Goal: Navigation & Orientation: Find specific page/section

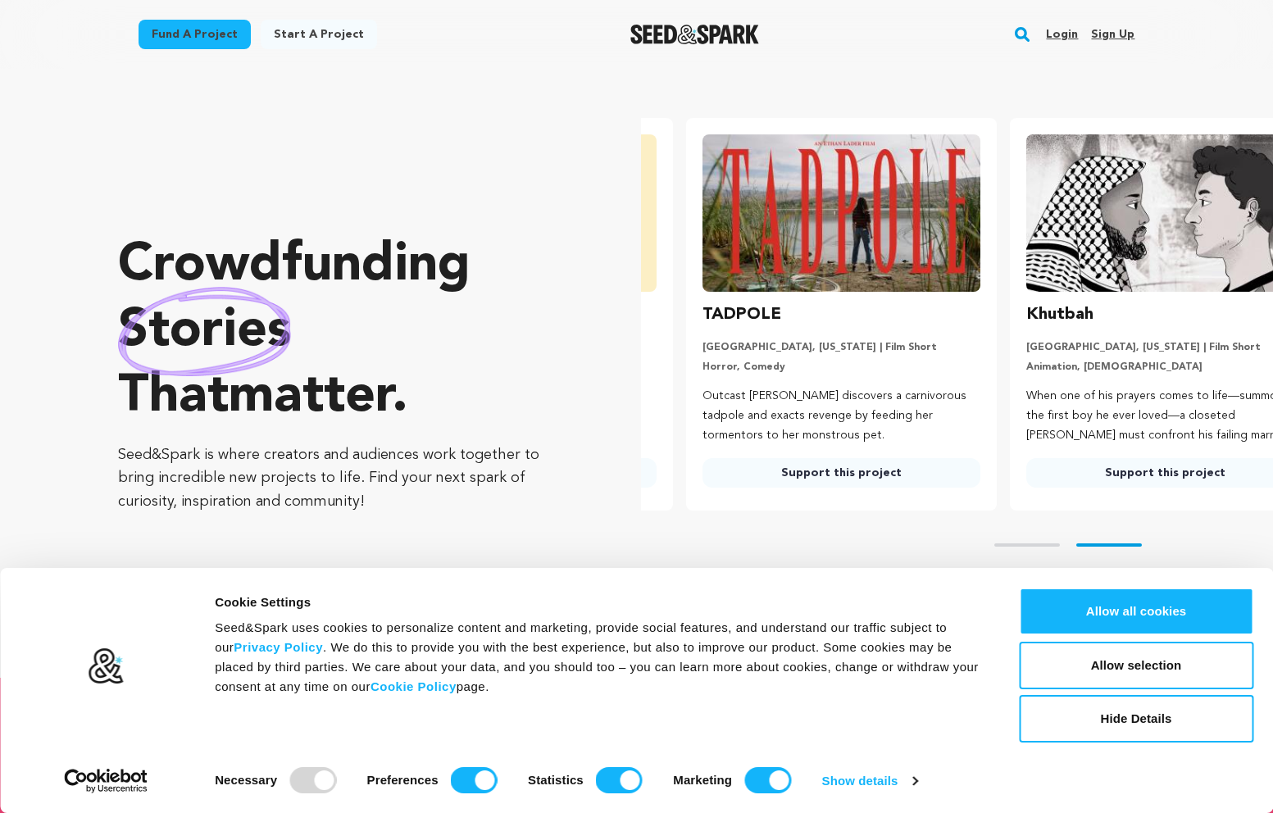
scroll to position [0, 337]
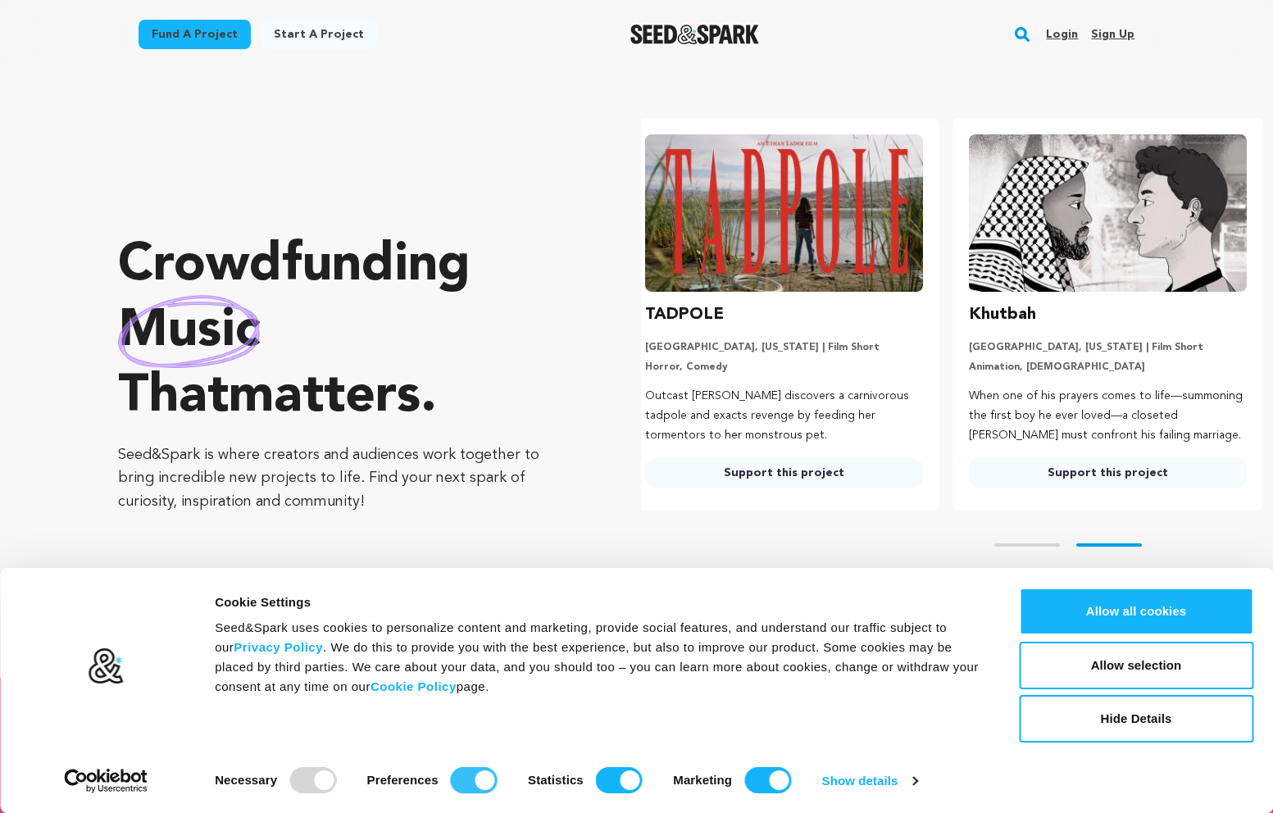
click at [482, 777] on input "Preferences" at bounding box center [474, 780] width 47 height 26
checkbox input "false"
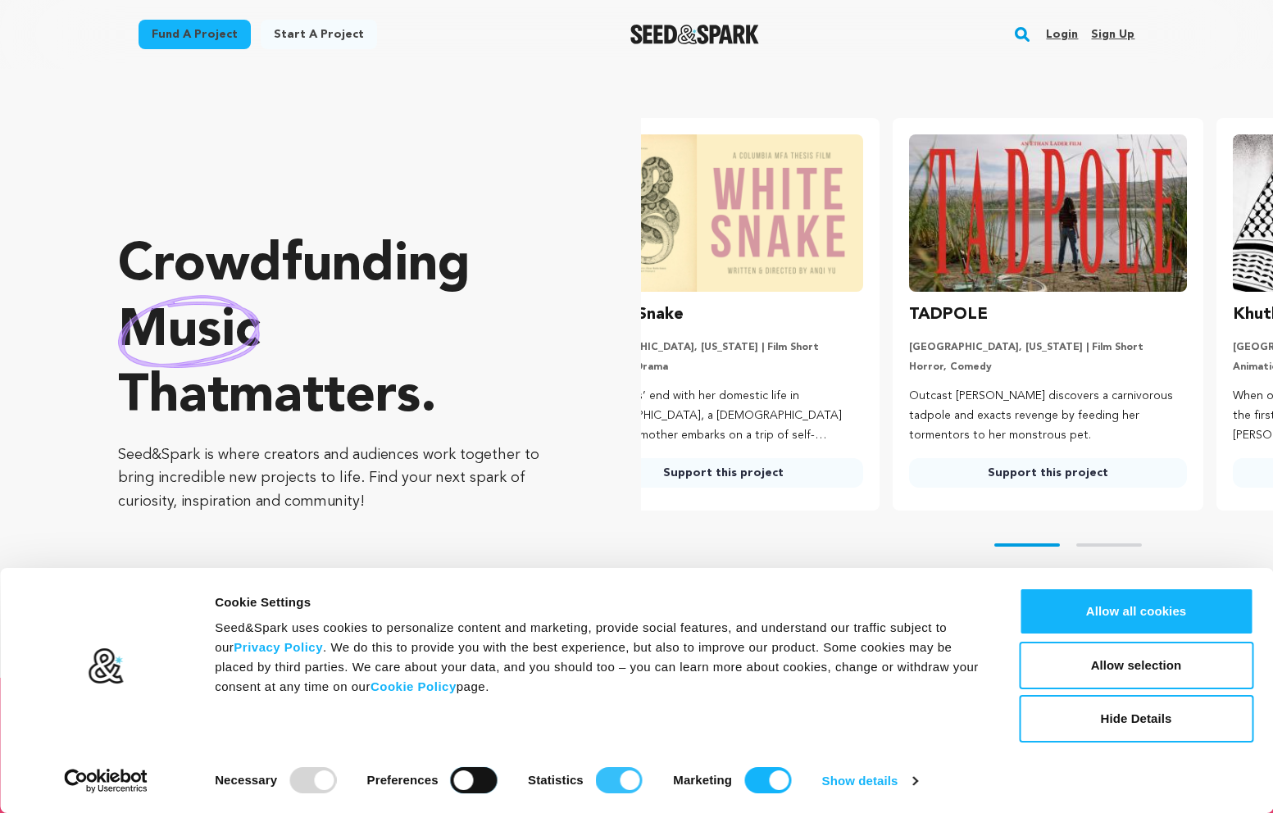
scroll to position [0, 0]
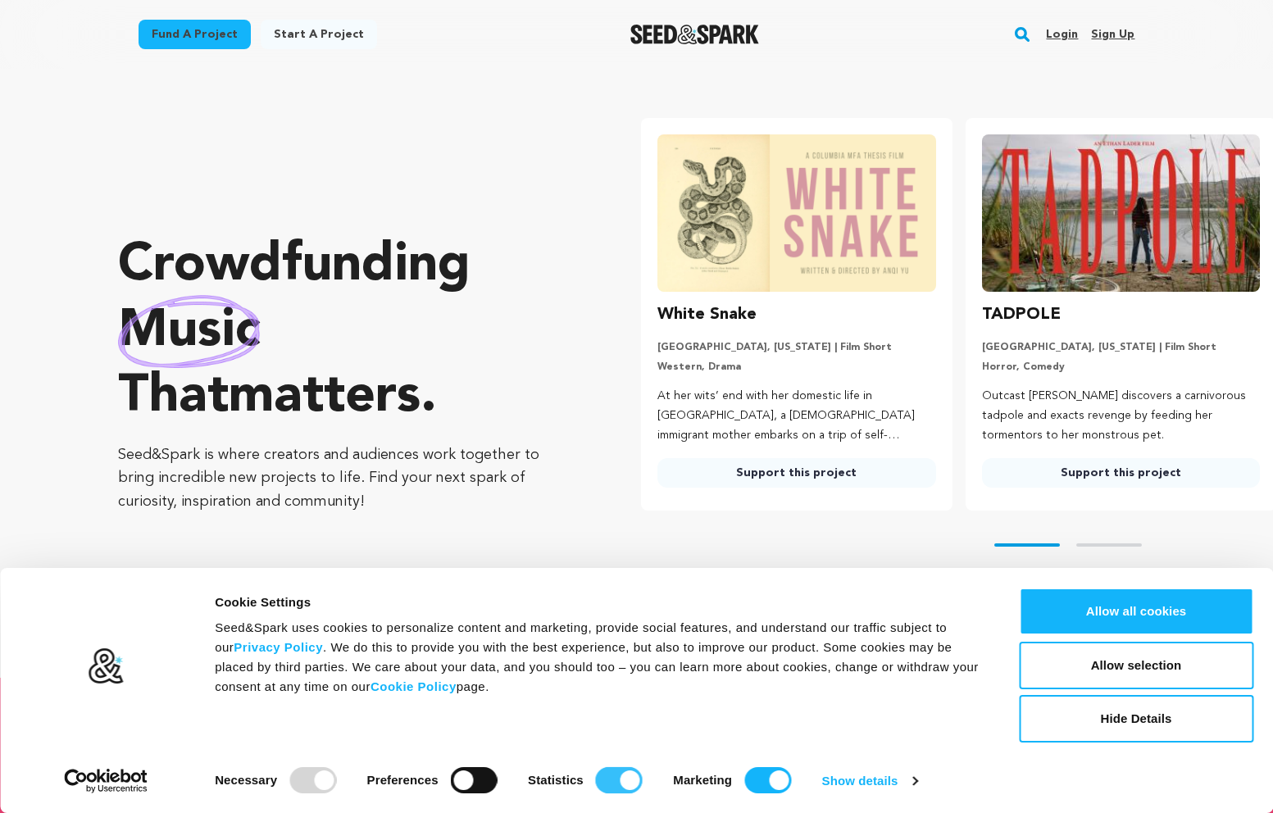
click at [638, 775] on input "Statistics" at bounding box center [619, 780] width 47 height 26
checkbox input "false"
click at [779, 770] on input "Marketing" at bounding box center [767, 780] width 47 height 26
checkbox input "false"
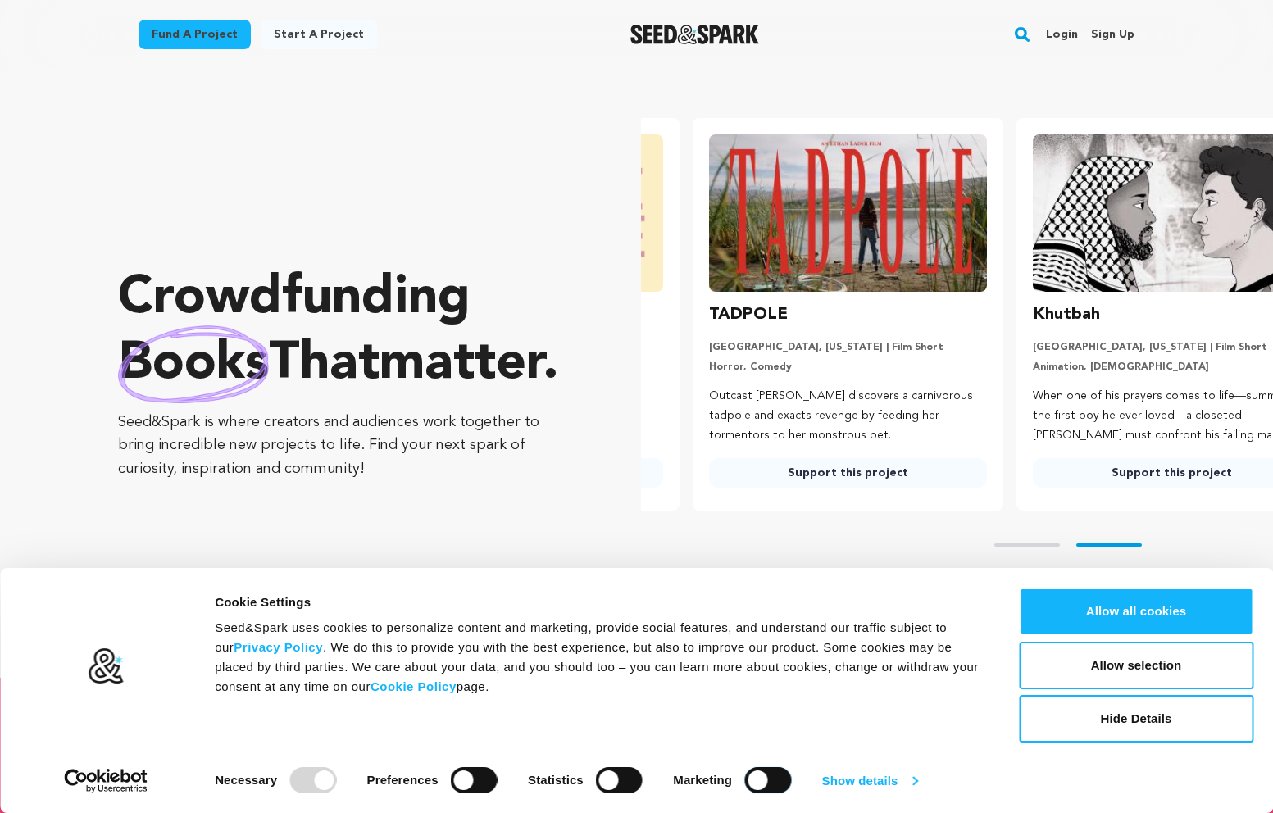
scroll to position [0, 337]
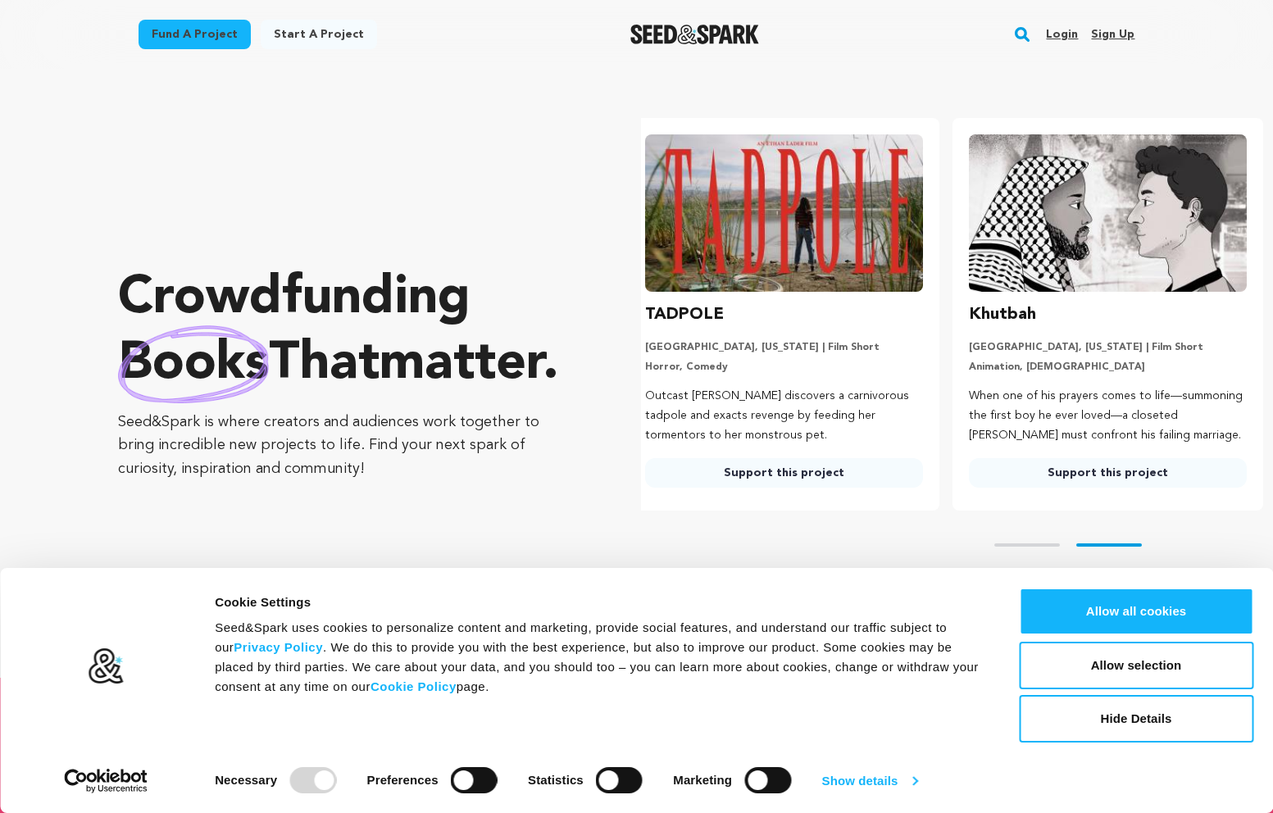
click at [910, 781] on link "Show details" at bounding box center [869, 781] width 95 height 25
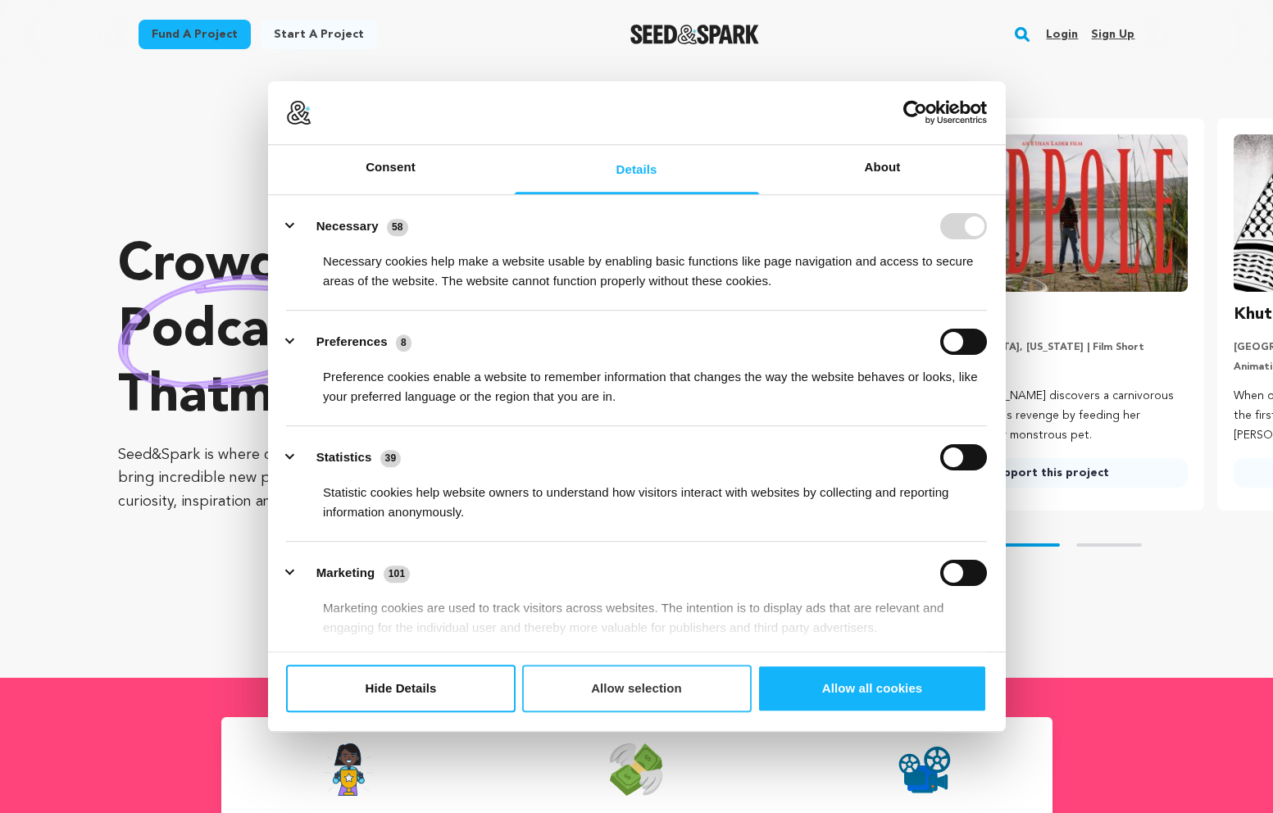
scroll to position [0, 0]
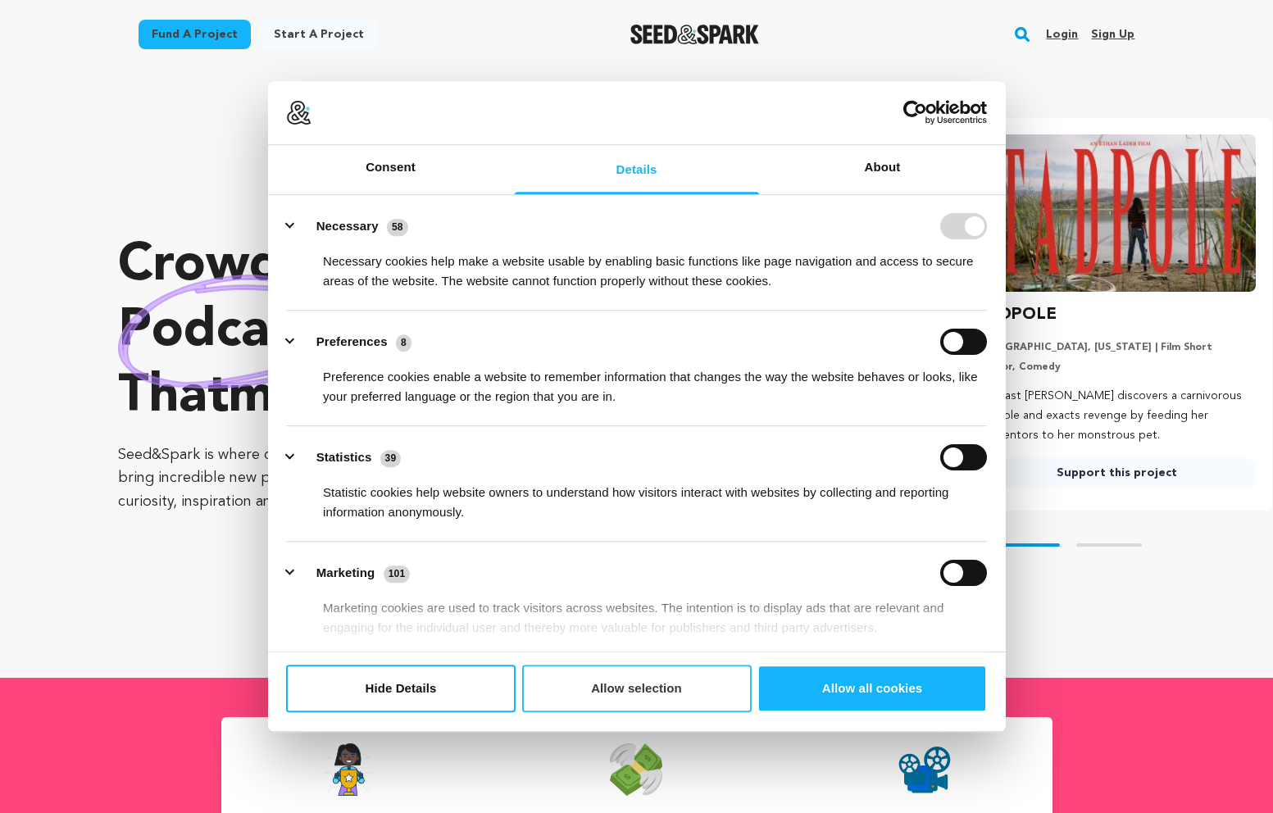
click at [604, 690] on button "Allow selection" at bounding box center [636, 689] width 229 height 48
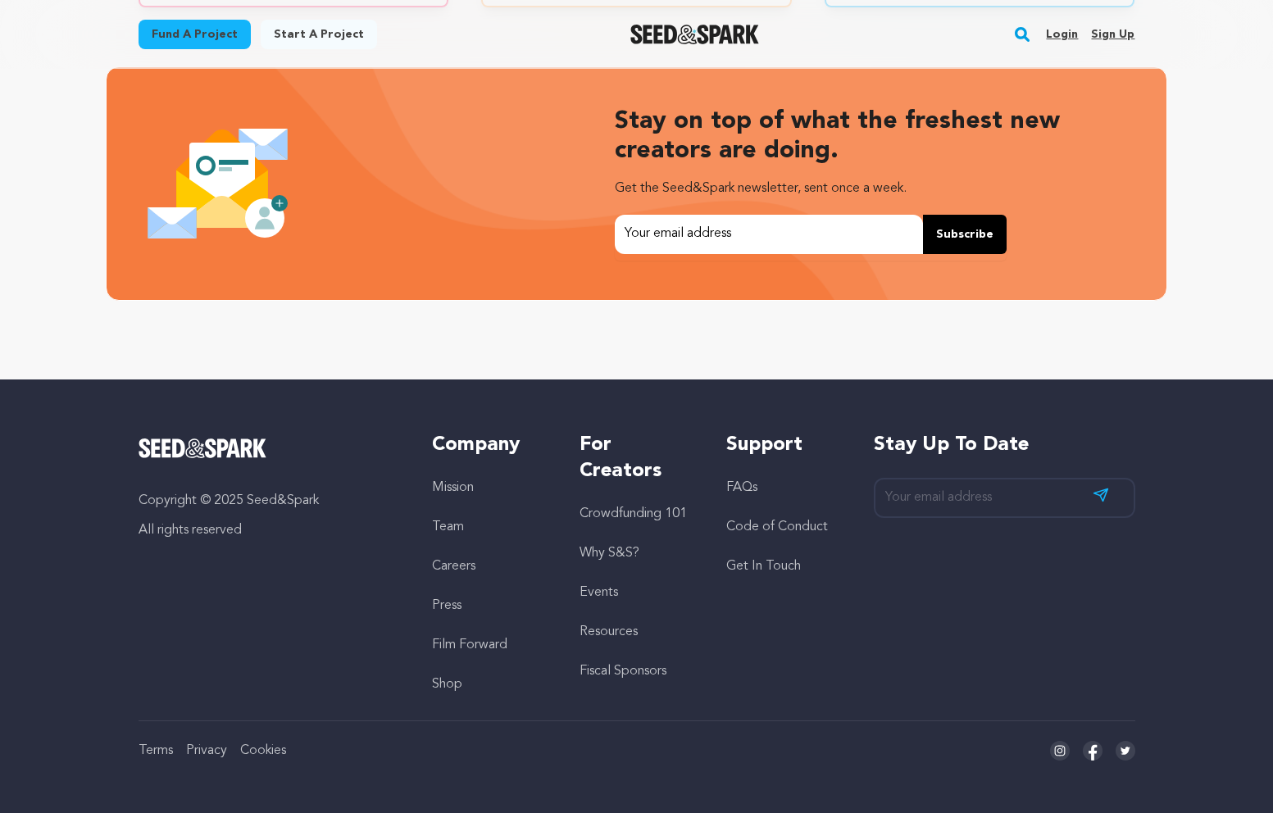
scroll to position [0, 337]
click at [446, 525] on link "Team" at bounding box center [448, 526] width 32 height 13
